Goal: Information Seeking & Learning: Learn about a topic

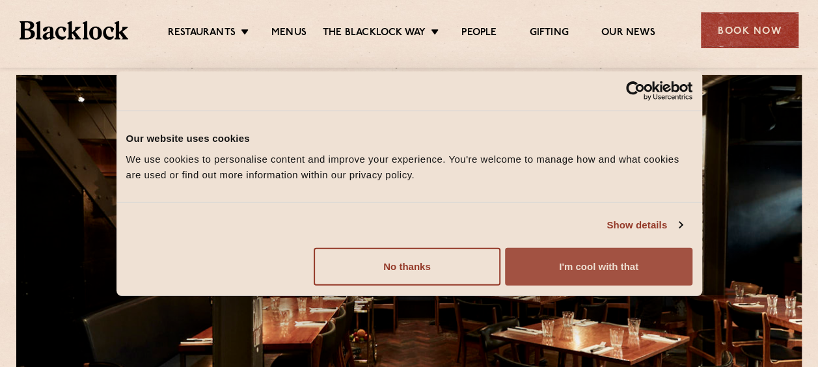
click at [633, 263] on button "I'm cool with that" at bounding box center [598, 266] width 187 height 38
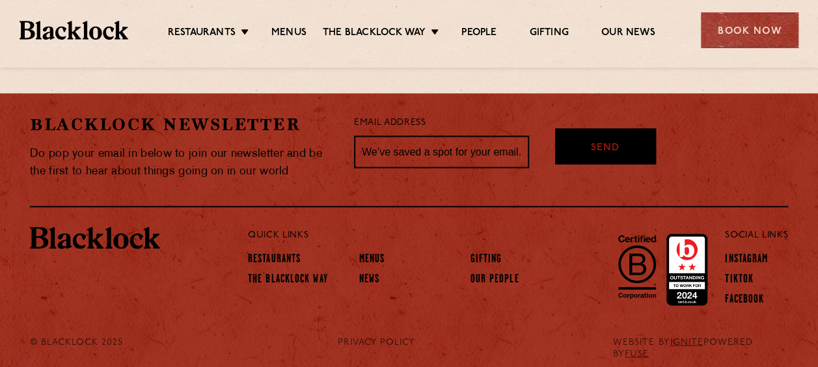
scroll to position [1209, 0]
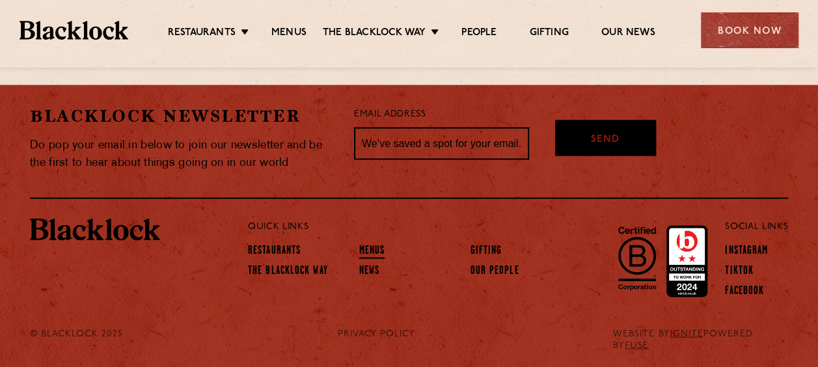
click at [362, 247] on link "Menus" at bounding box center [372, 251] width 26 height 14
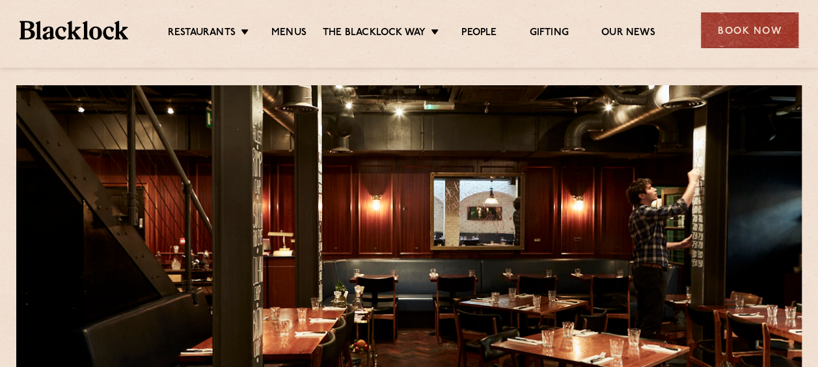
scroll to position [0, 0]
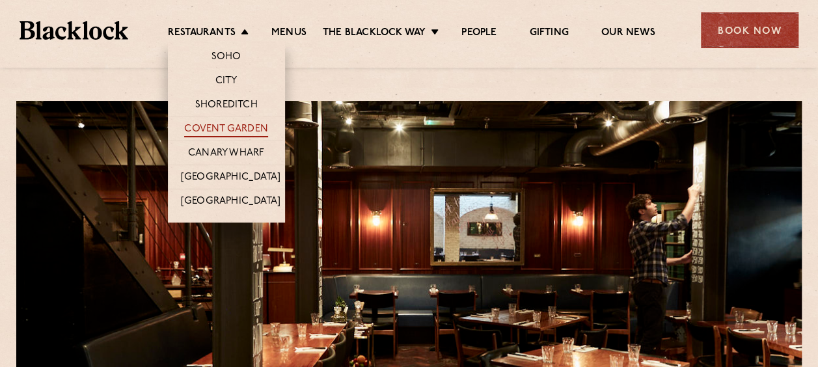
click at [250, 131] on link "Covent Garden" at bounding box center [226, 130] width 84 height 14
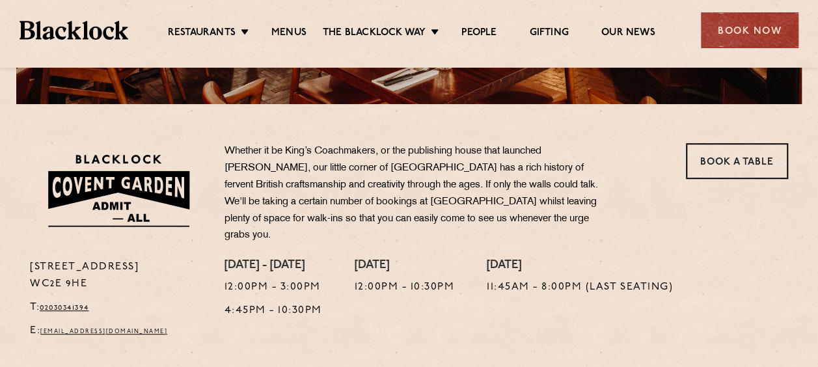
scroll to position [338, 0]
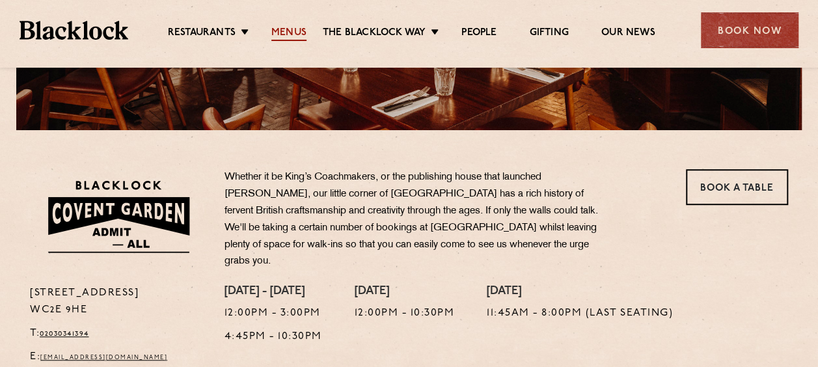
click at [291, 30] on link "Menus" at bounding box center [288, 34] width 35 height 14
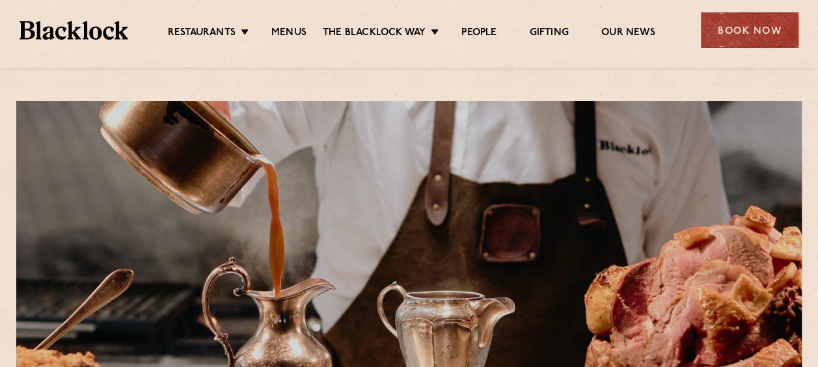
click at [291, 30] on link "Menus" at bounding box center [288, 34] width 35 height 14
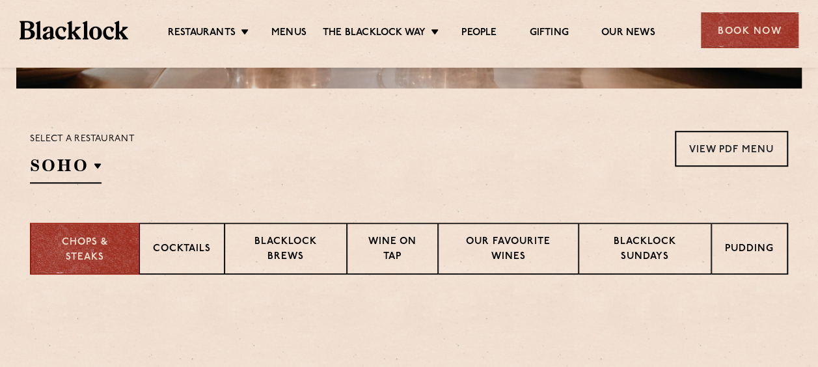
scroll to position [416, 0]
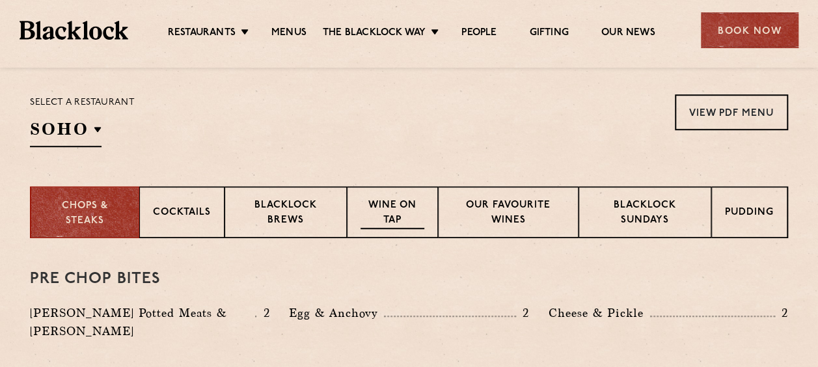
click at [397, 207] on p "Wine on Tap" at bounding box center [392, 213] width 64 height 31
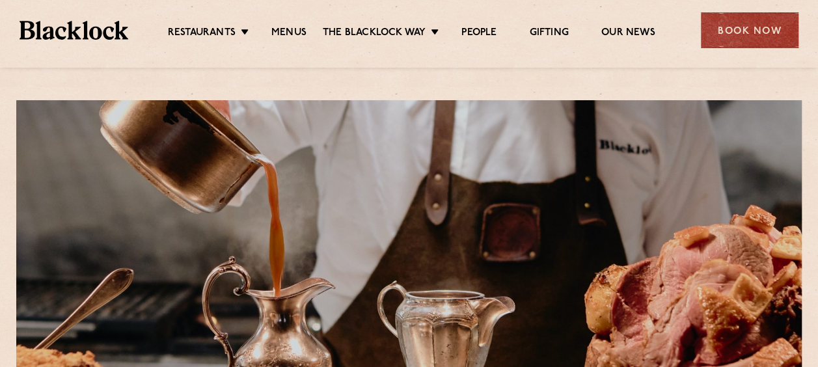
scroll to position [0, 0]
click at [485, 33] on link "People" at bounding box center [478, 34] width 35 height 14
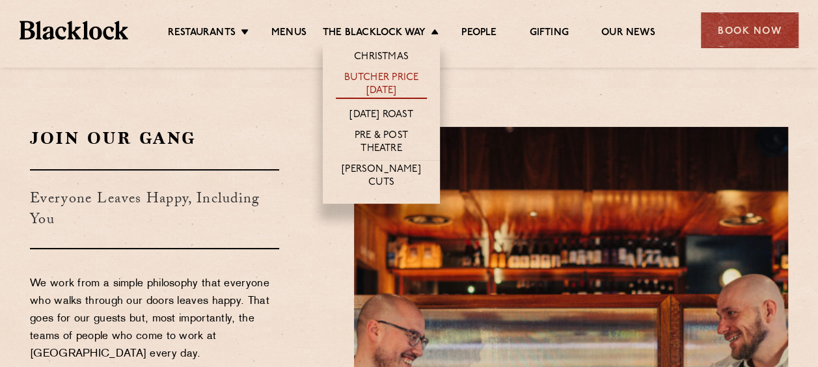
click at [398, 73] on link "Butcher Price [DATE]" at bounding box center [381, 85] width 91 height 27
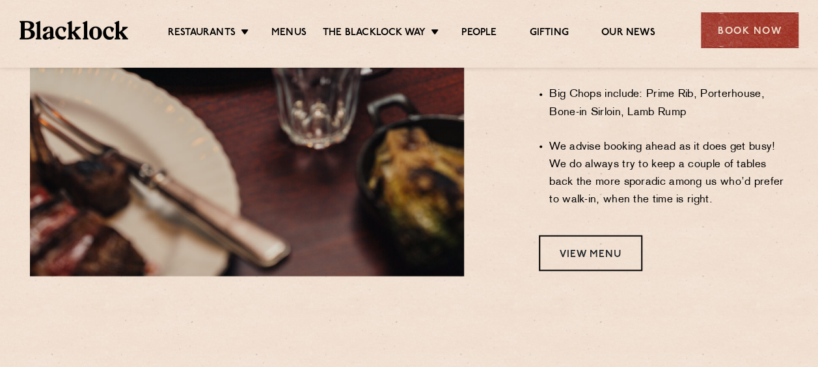
scroll to position [1119, 0]
